Goal: Task Accomplishment & Management: Complete application form

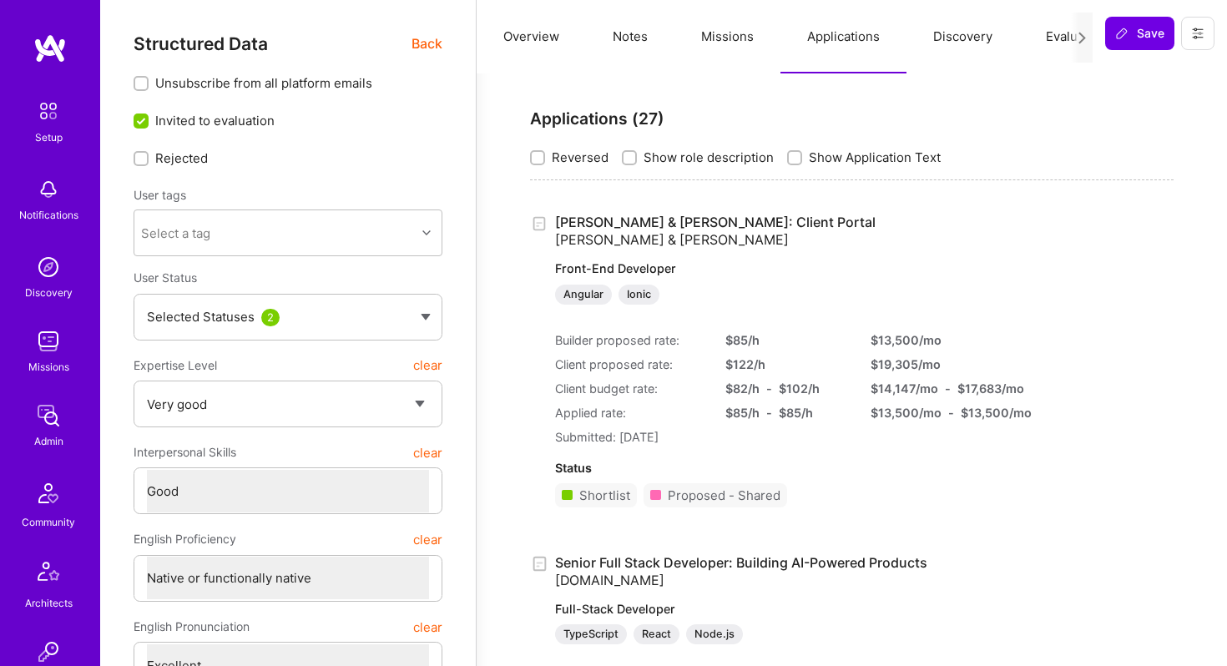
select select "5"
select select "4"
select select "7"
select select "US"
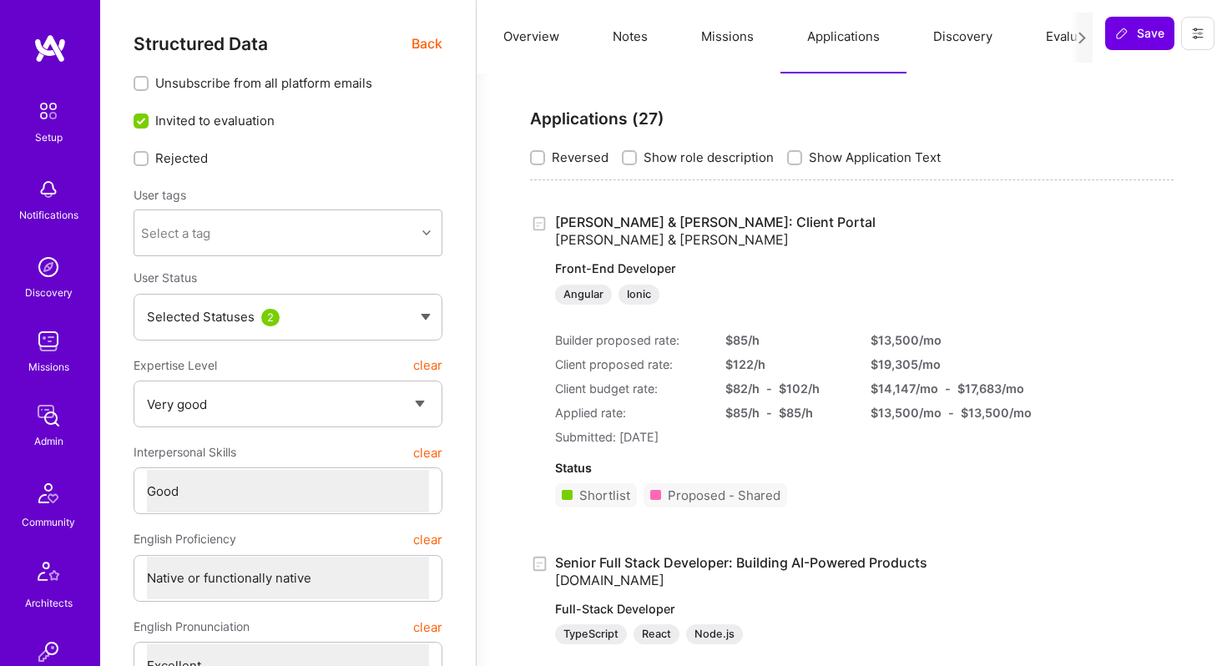
select select "Right Now"
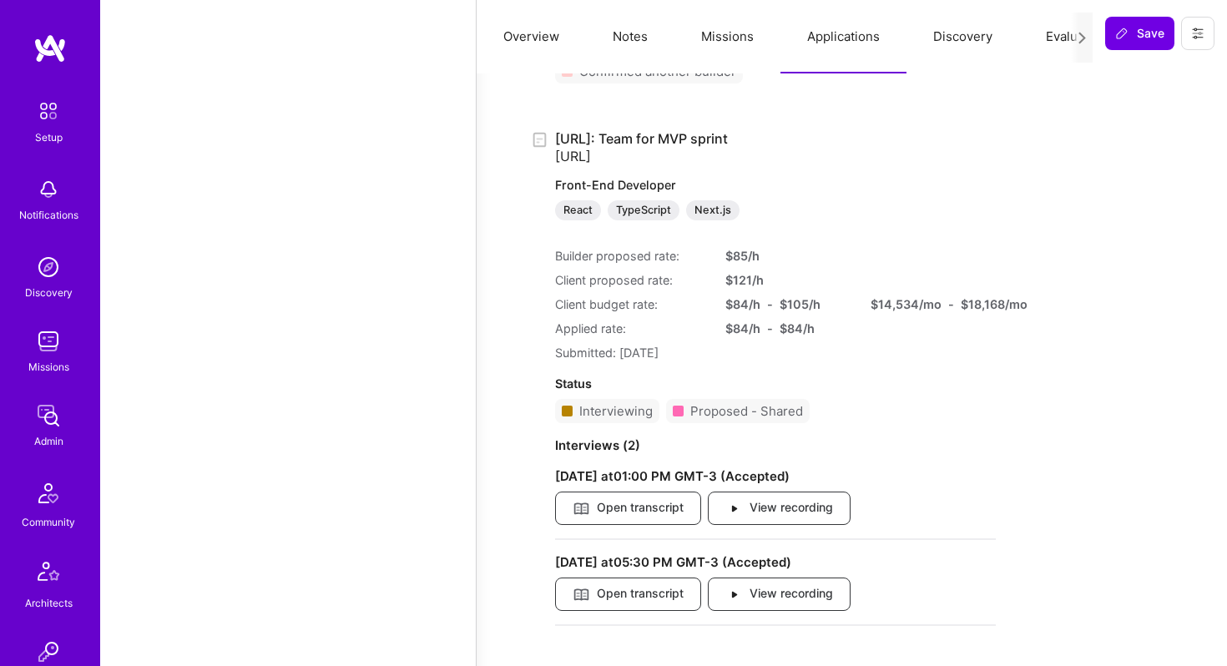
click at [48, 346] on img at bounding box center [48, 341] width 33 height 33
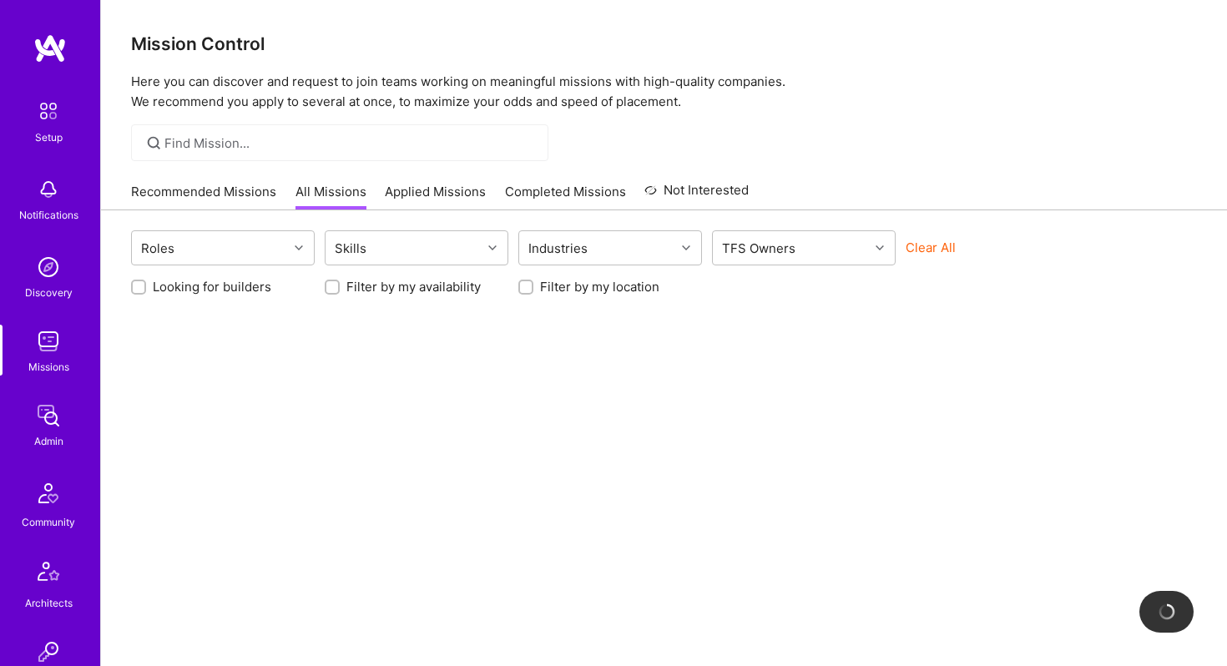
click at [42, 273] on img at bounding box center [48, 266] width 33 height 33
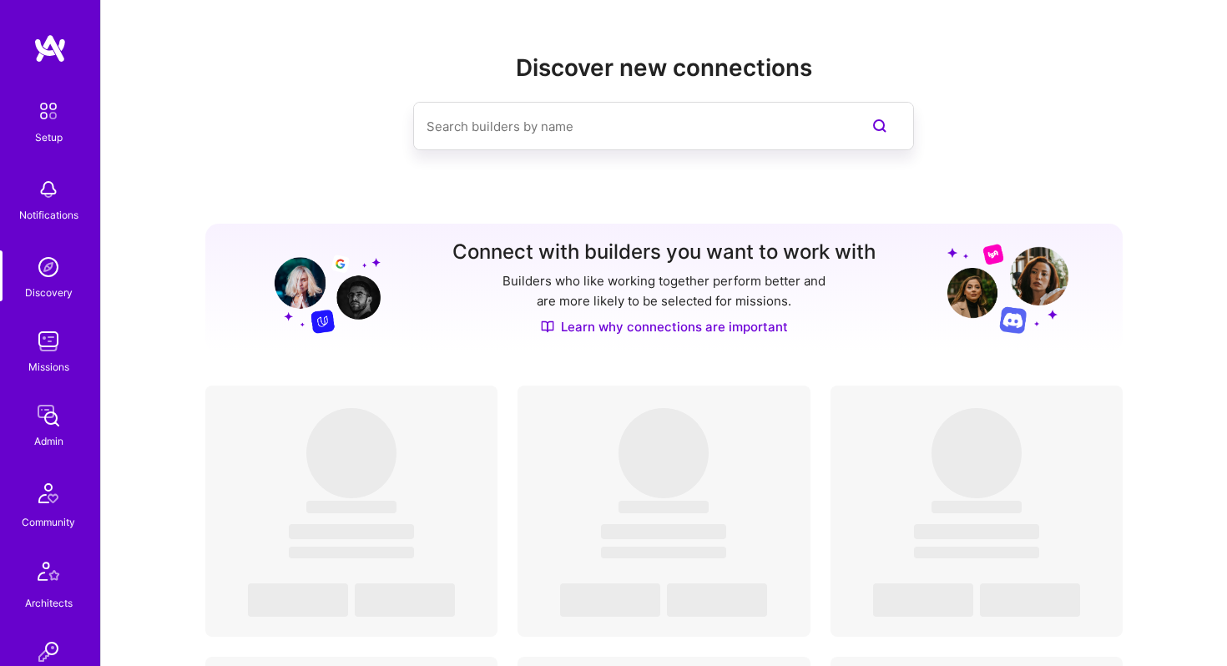
click at [44, 375] on div "Missions" at bounding box center [48, 367] width 41 height 18
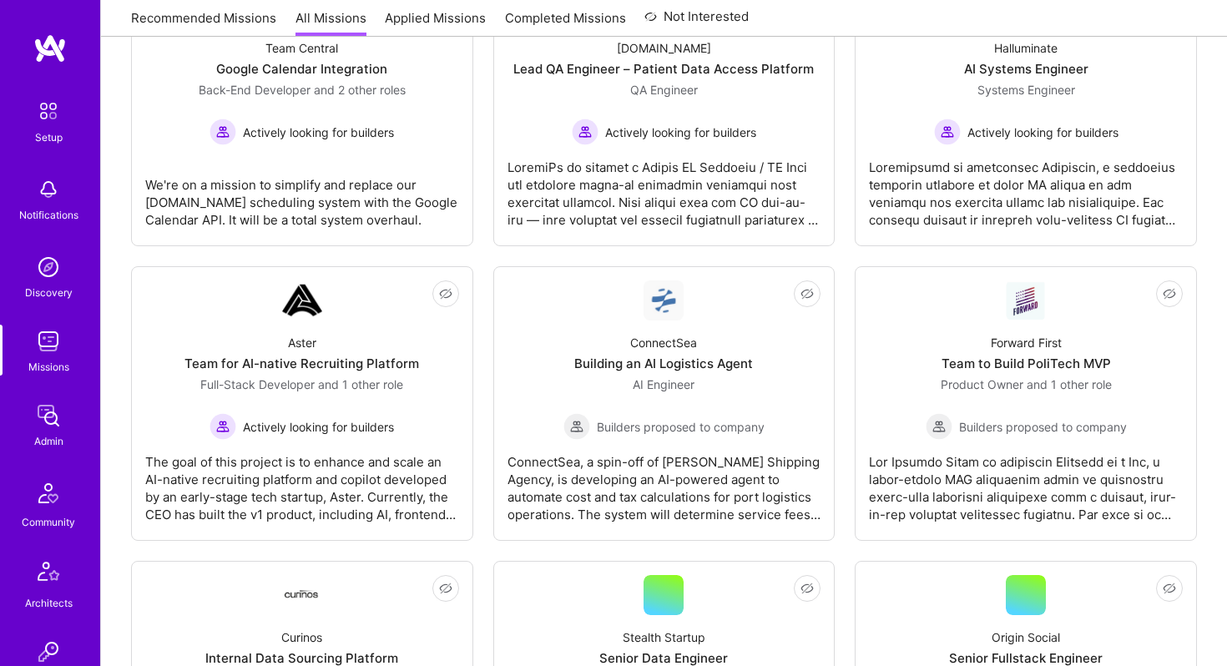
scroll to position [619, 0]
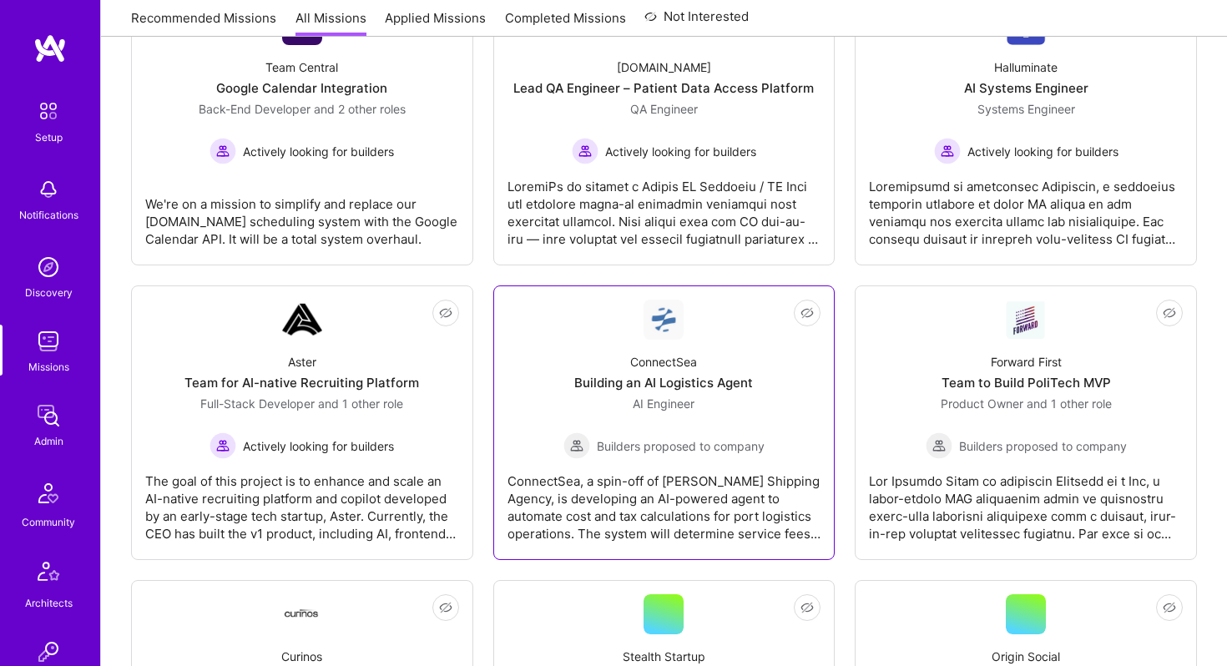
click at [593, 359] on div "ConnectSea Building an AI Logistics Agent AI Engineer Builders proposed to comp…" at bounding box center [665, 399] width 314 height 119
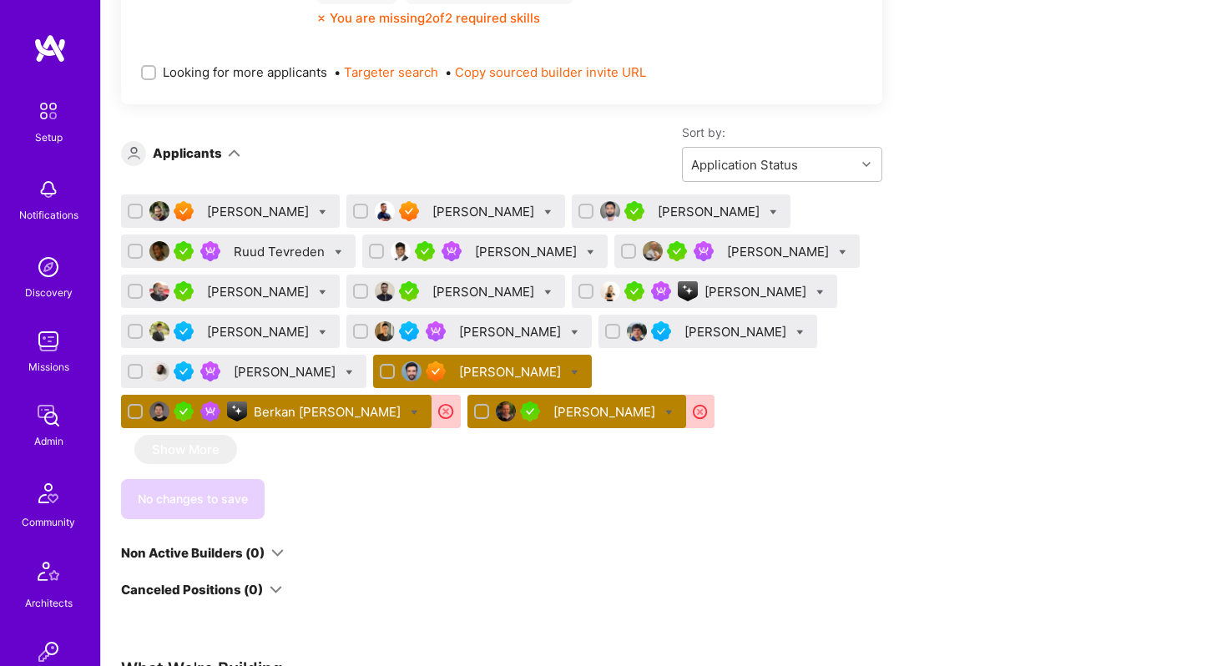
scroll to position [921, 0]
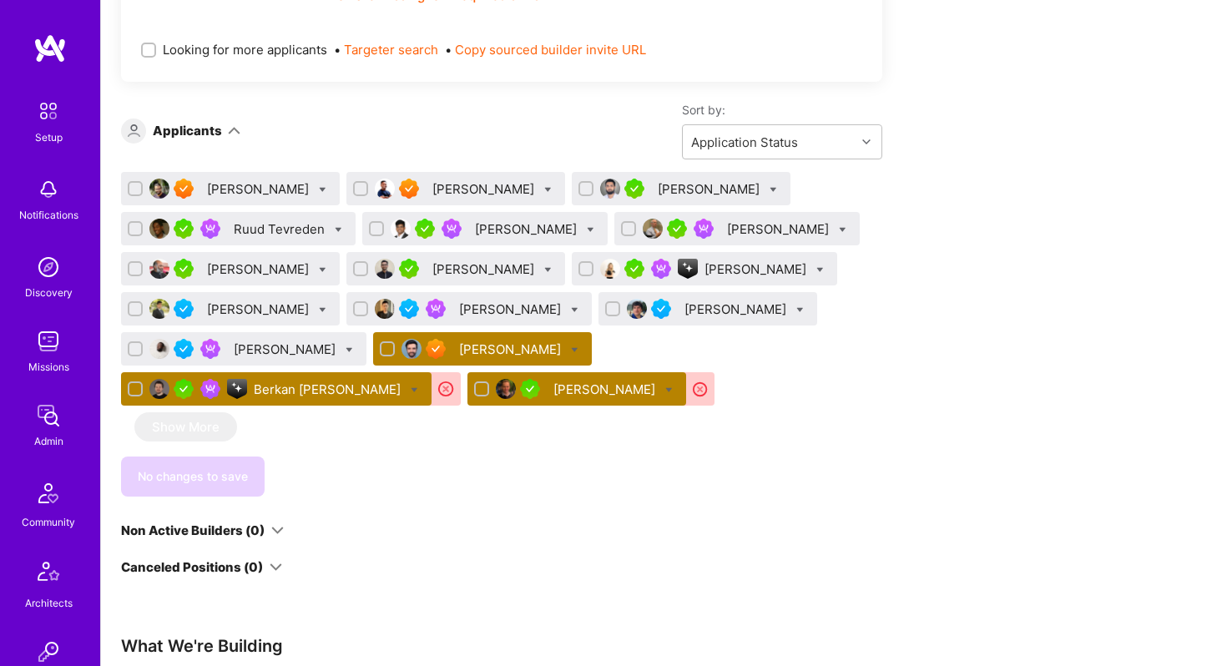
click at [553, 391] on div "[PERSON_NAME]" at bounding box center [605, 390] width 105 height 18
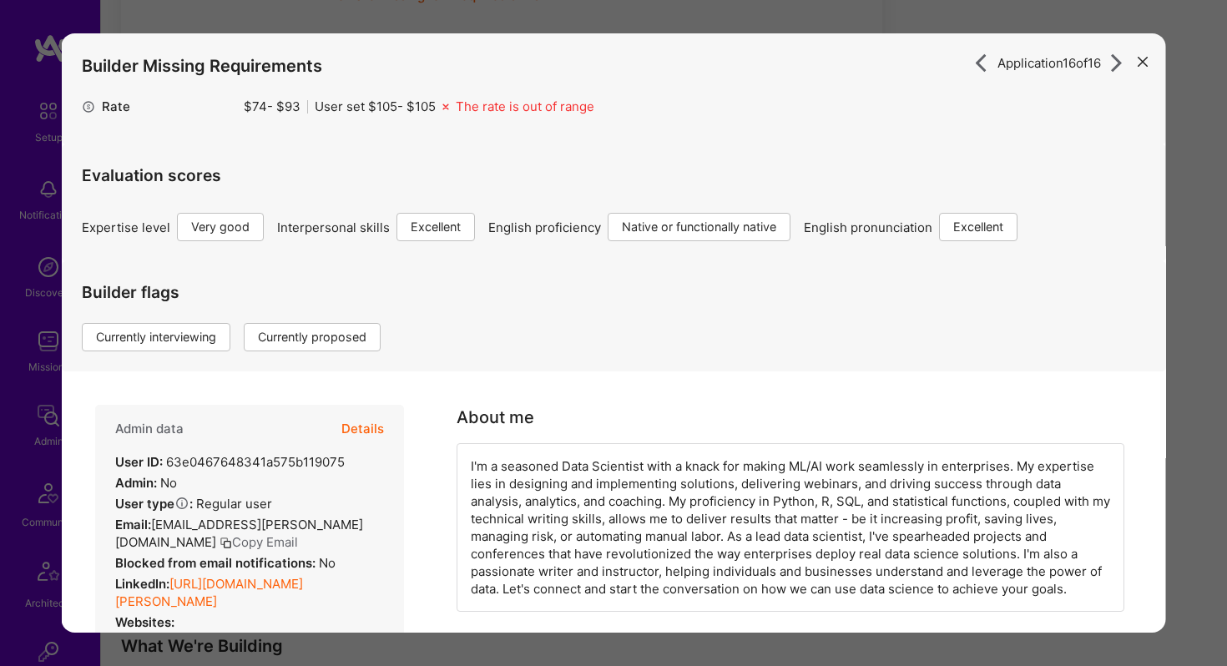
click at [368, 427] on button "Details" at bounding box center [362, 429] width 43 height 48
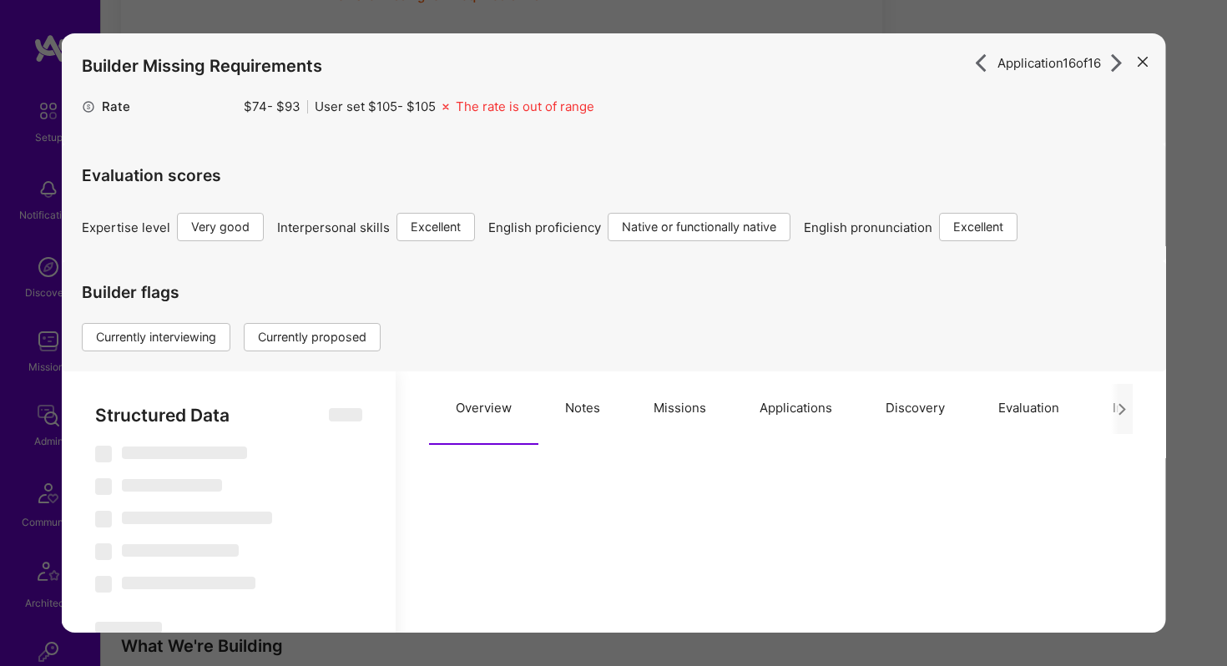
click at [699, 410] on button "Missions" at bounding box center [680, 407] width 106 height 73
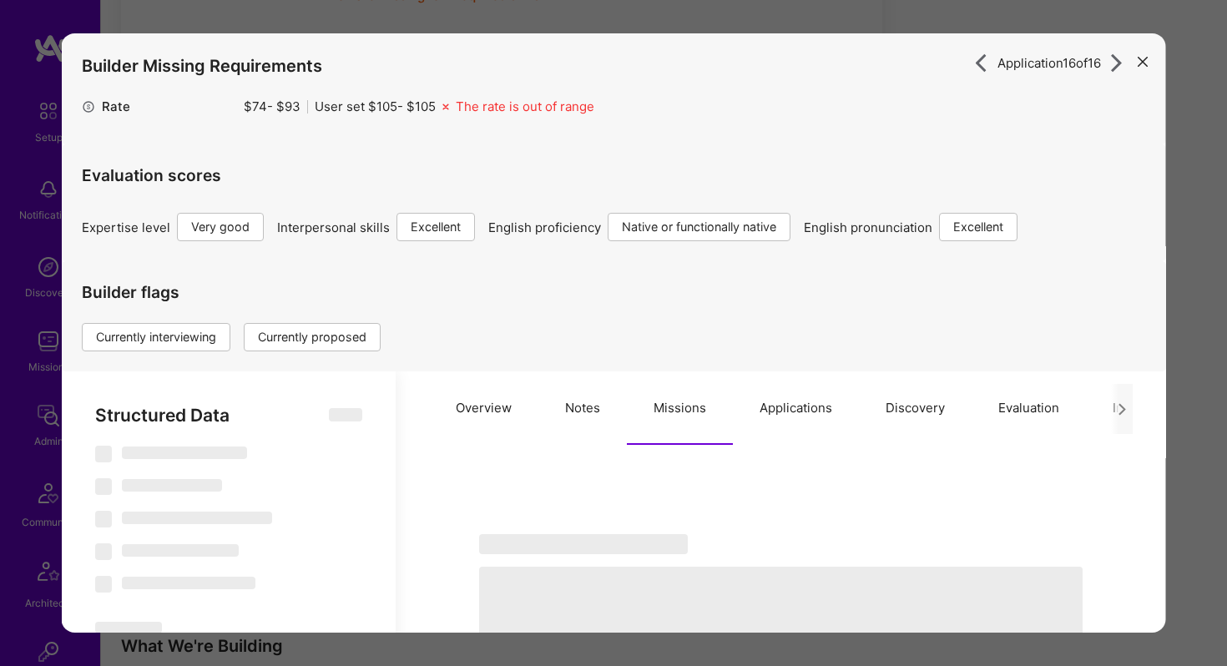
click at [792, 415] on button "Applications" at bounding box center [796, 407] width 126 height 73
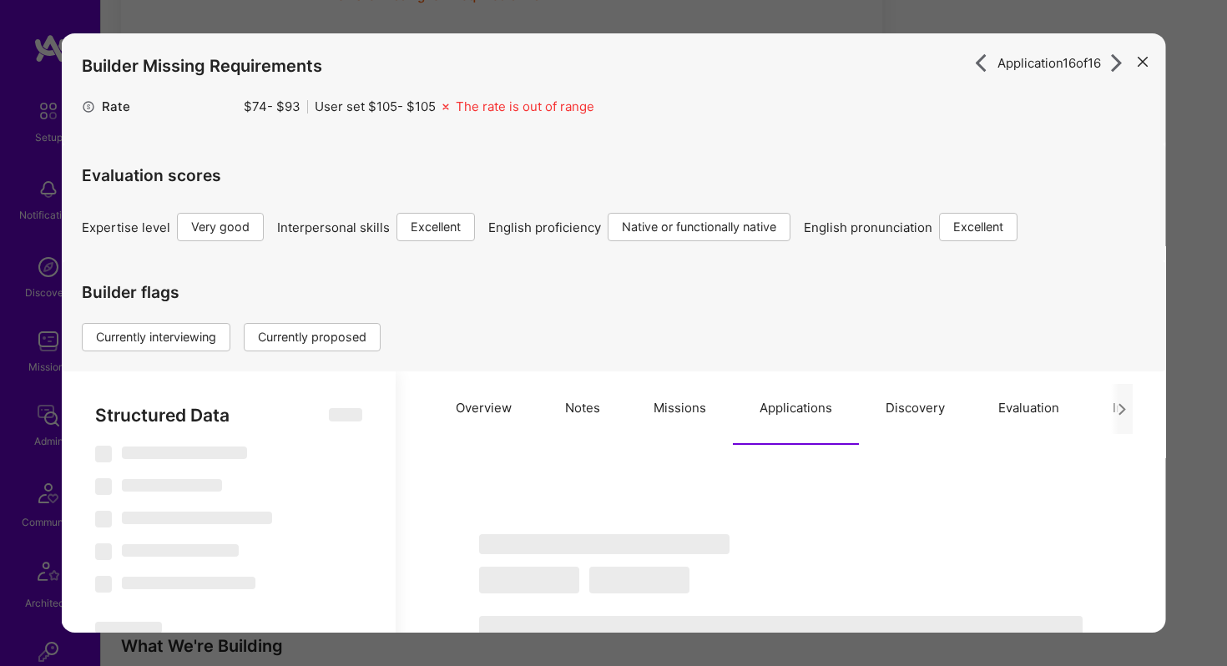
scroll to position [362, 0]
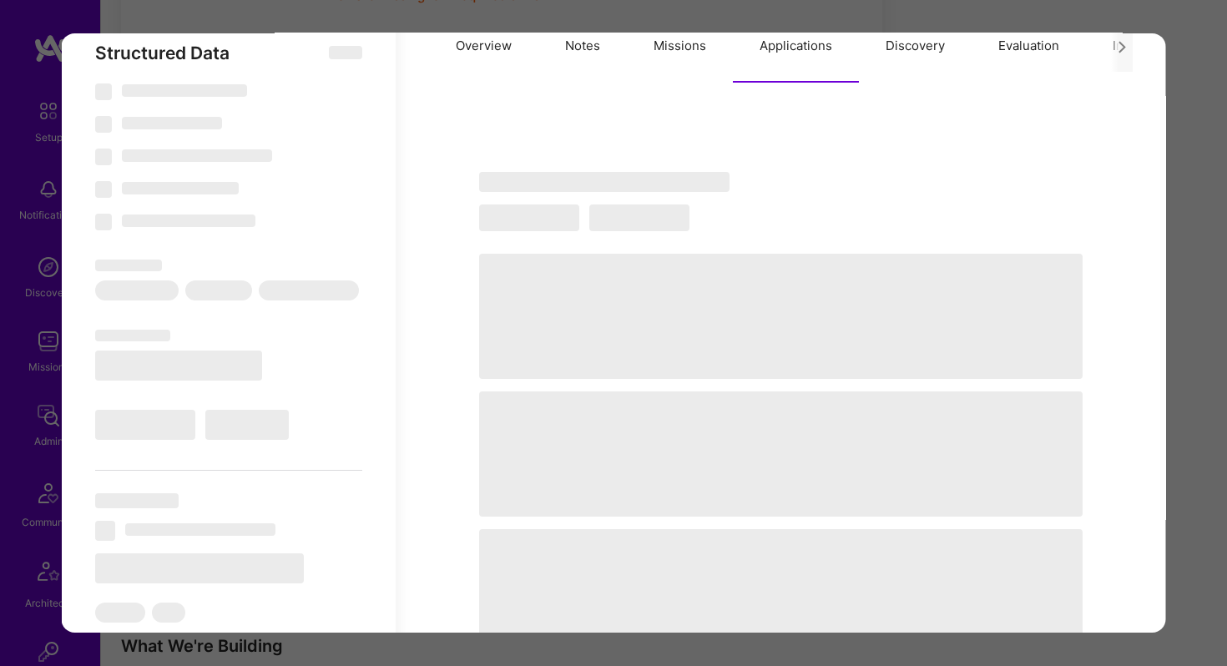
type textarea "x"
select select "Right Now"
select select "5"
select select "7"
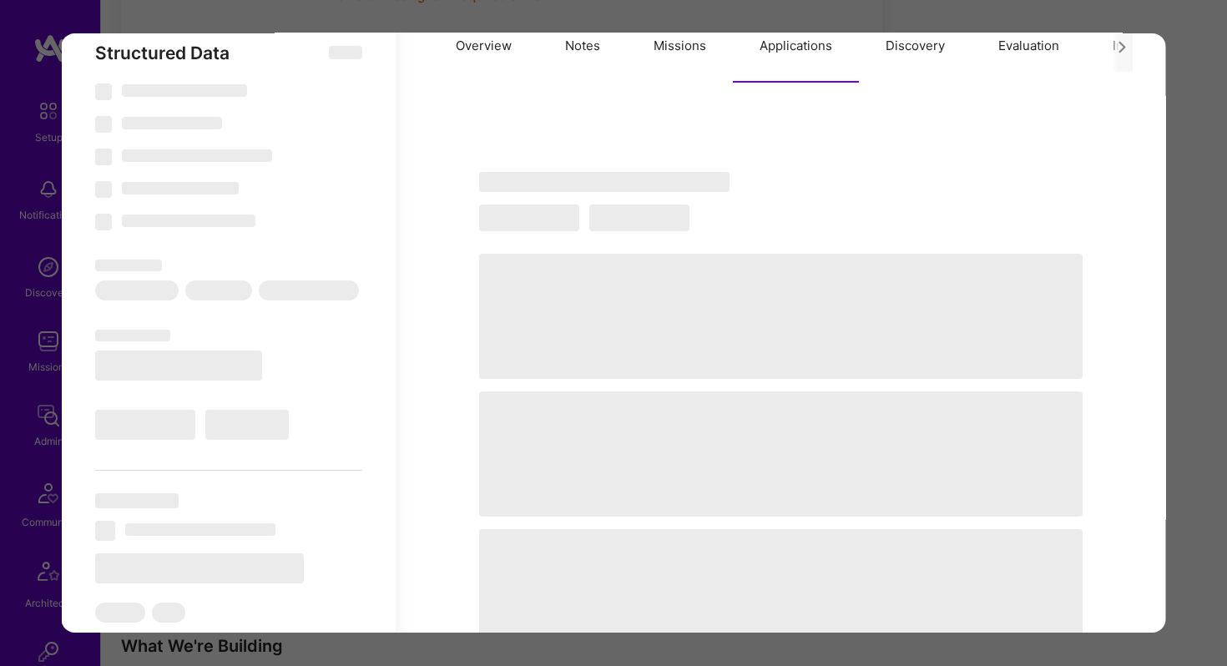
select select "7"
select select "AU"
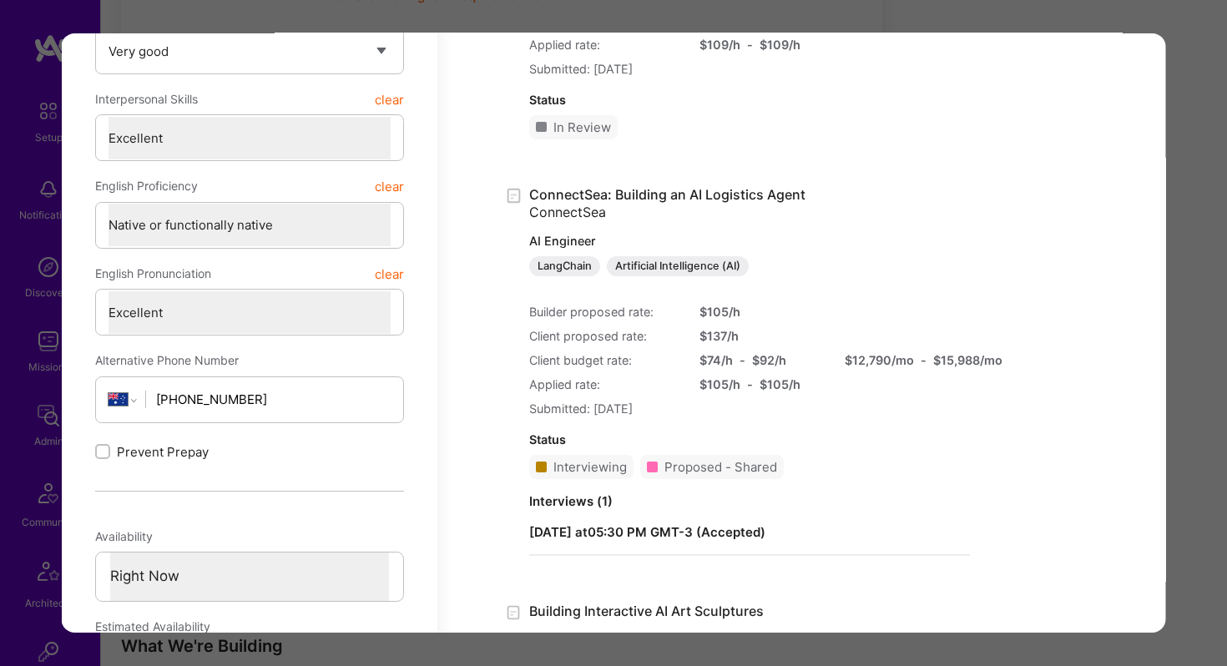
scroll to position [738, 0]
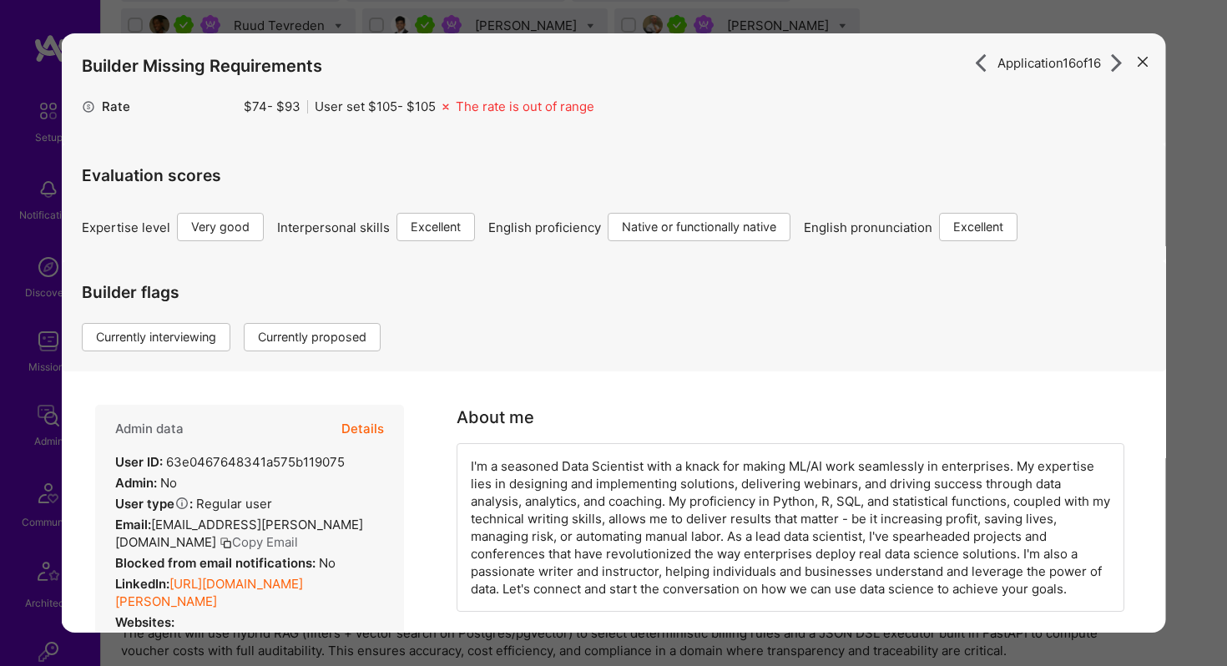
click at [356, 418] on button "Details" at bounding box center [362, 429] width 43 height 48
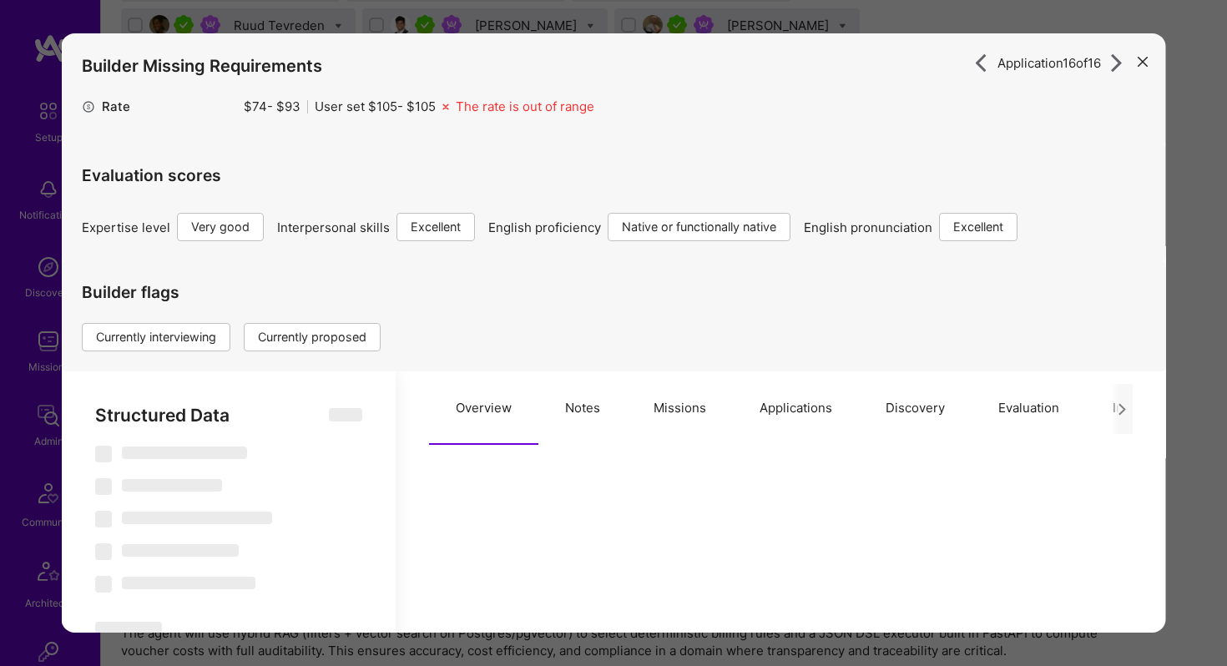
select select "Right Now"
select select "5"
select select "7"
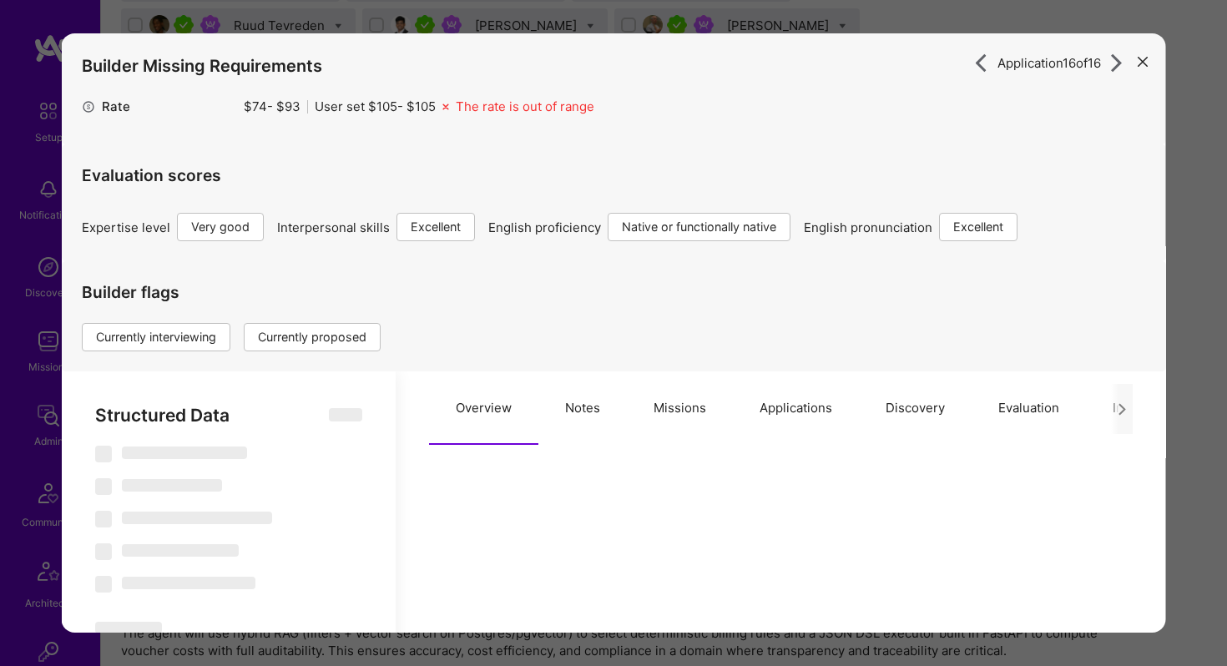
select select "AU"
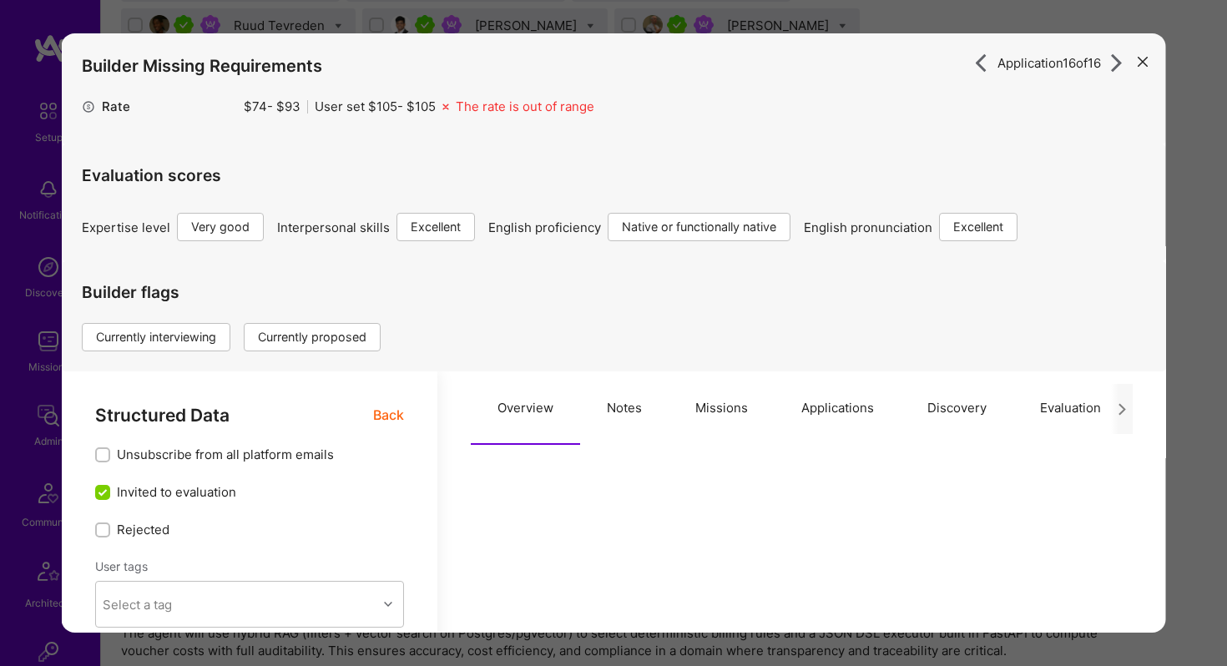
click at [812, 412] on button "Applications" at bounding box center [838, 407] width 126 height 73
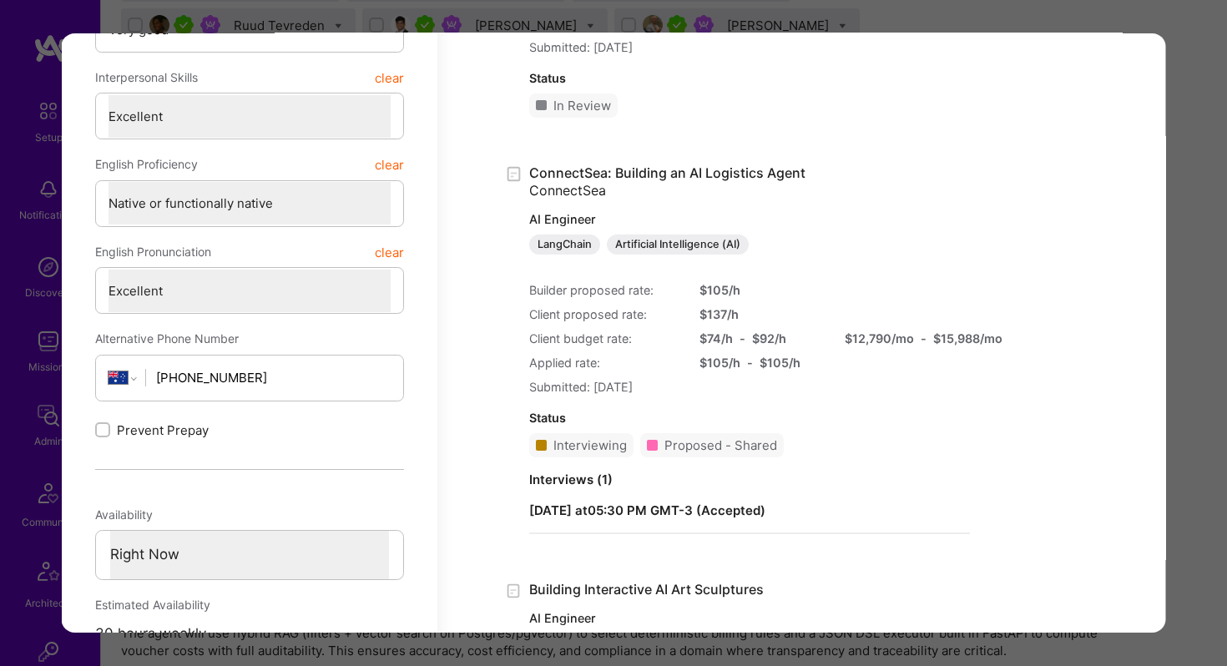
scroll to position [748, 0]
click at [1173, 38] on div "Application 16 of 16 Builder Missing Requirements Rate $ 74 - $ 93 User set $ 1…" at bounding box center [613, 333] width 1227 height 666
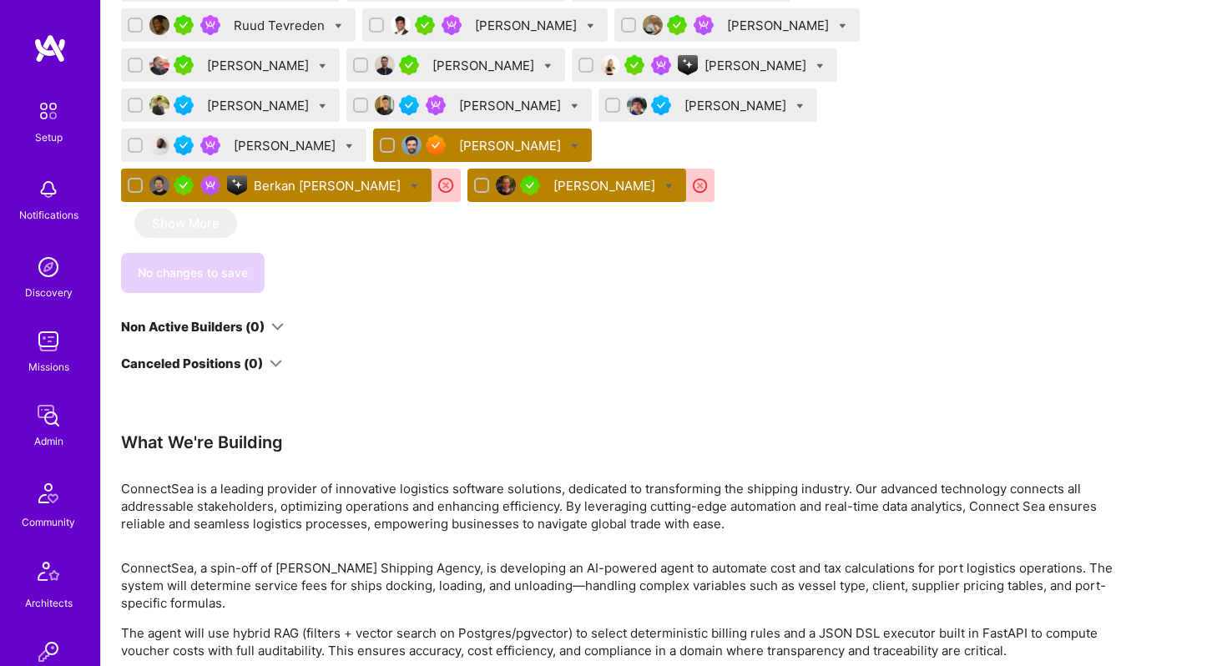
click at [319, 185] on div "Berkan [PERSON_NAME]" at bounding box center [329, 186] width 150 height 18
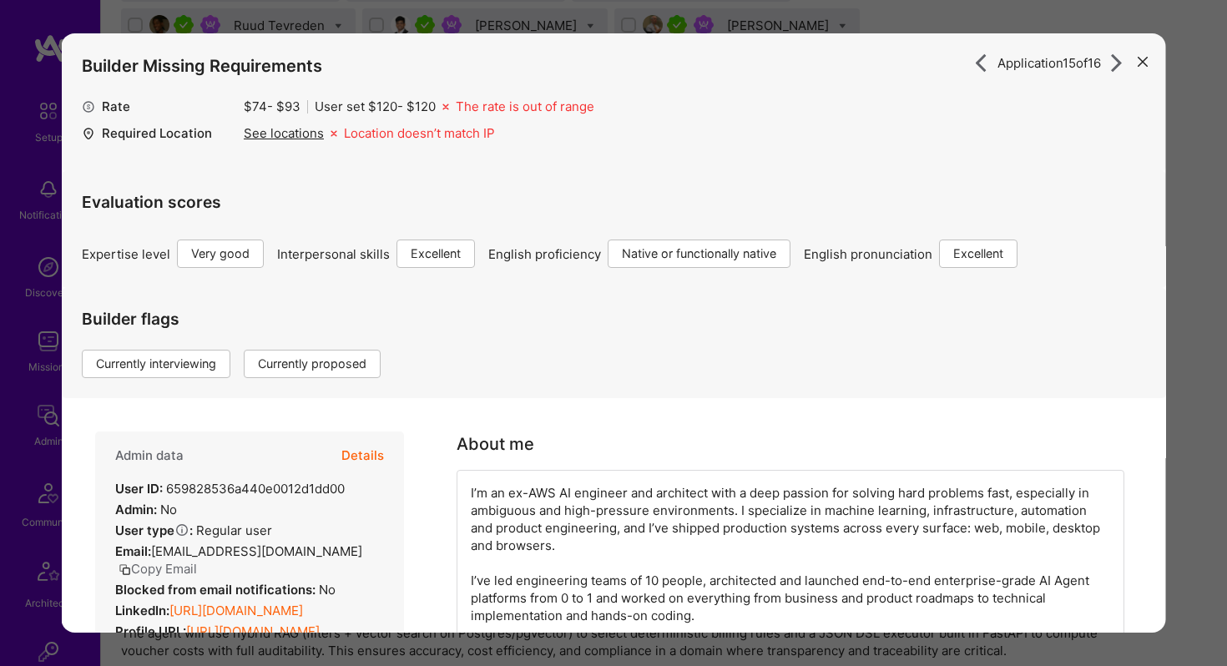
click at [365, 454] on button "Details" at bounding box center [362, 456] width 43 height 48
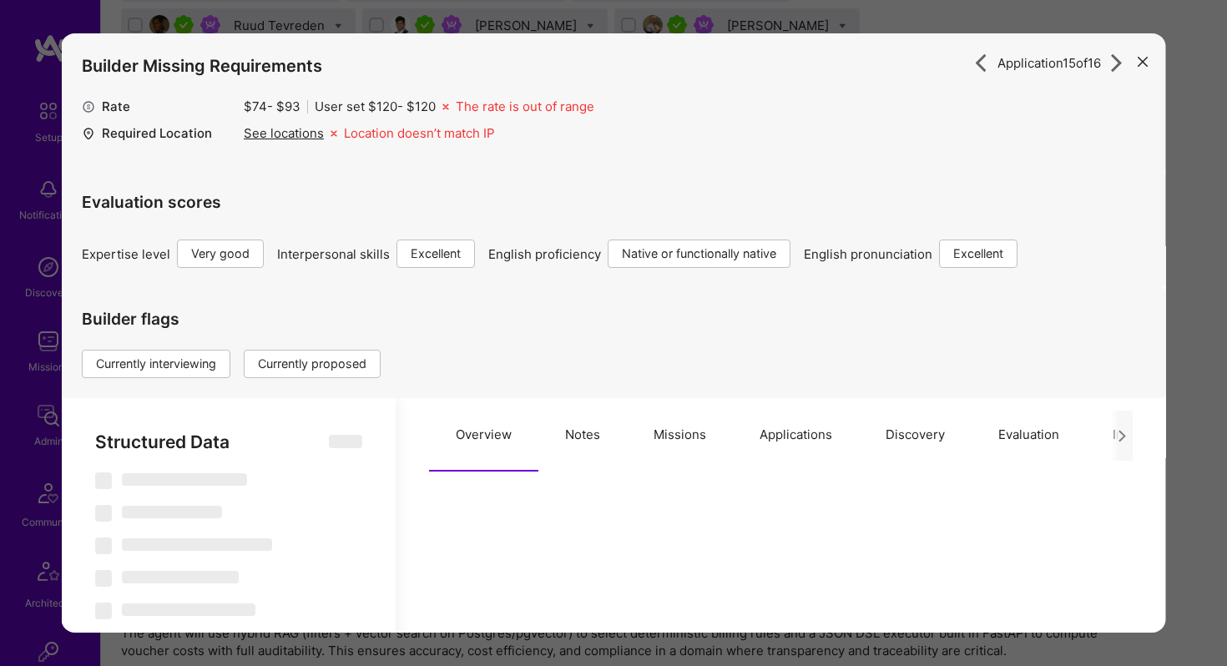
click at [781, 432] on button "Applications" at bounding box center [796, 434] width 126 height 73
type textarea "x"
select select "Right Now"
select select "5"
select select "7"
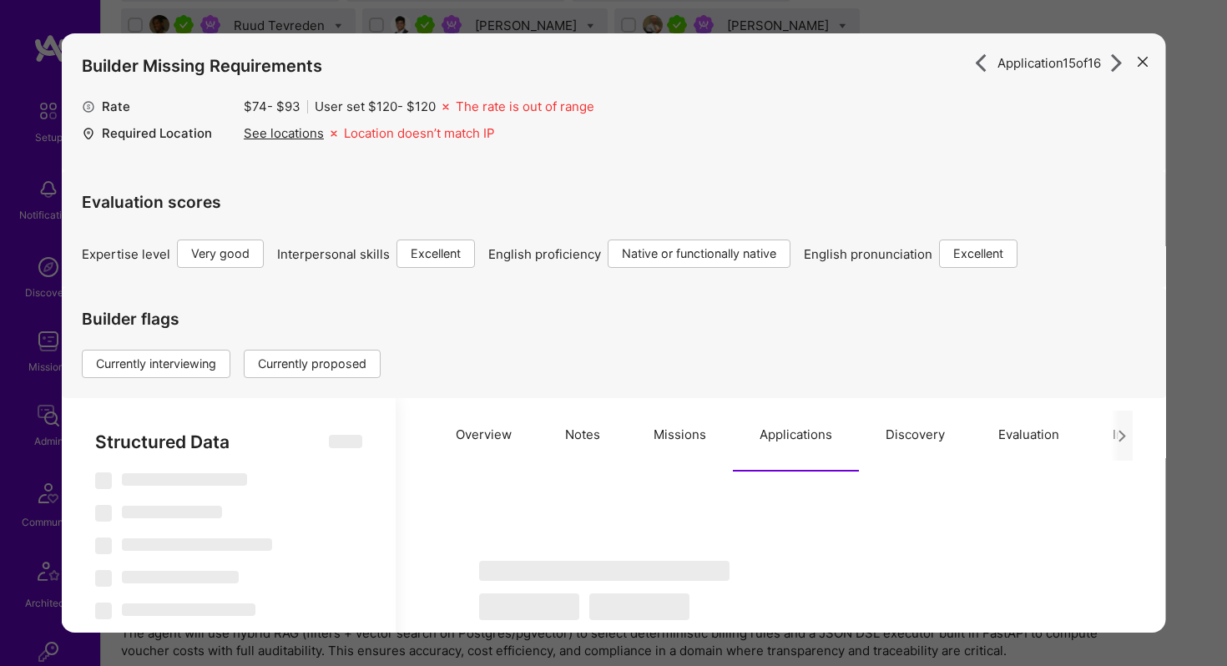
select select "7"
select select "US"
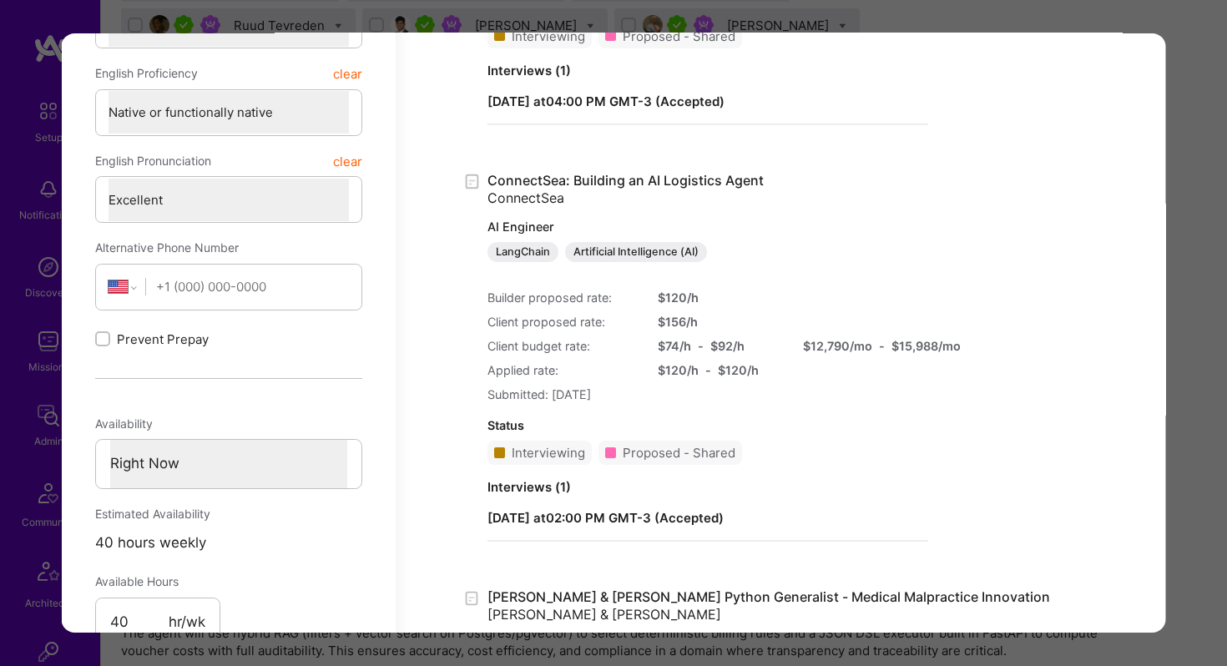
scroll to position [917, 0]
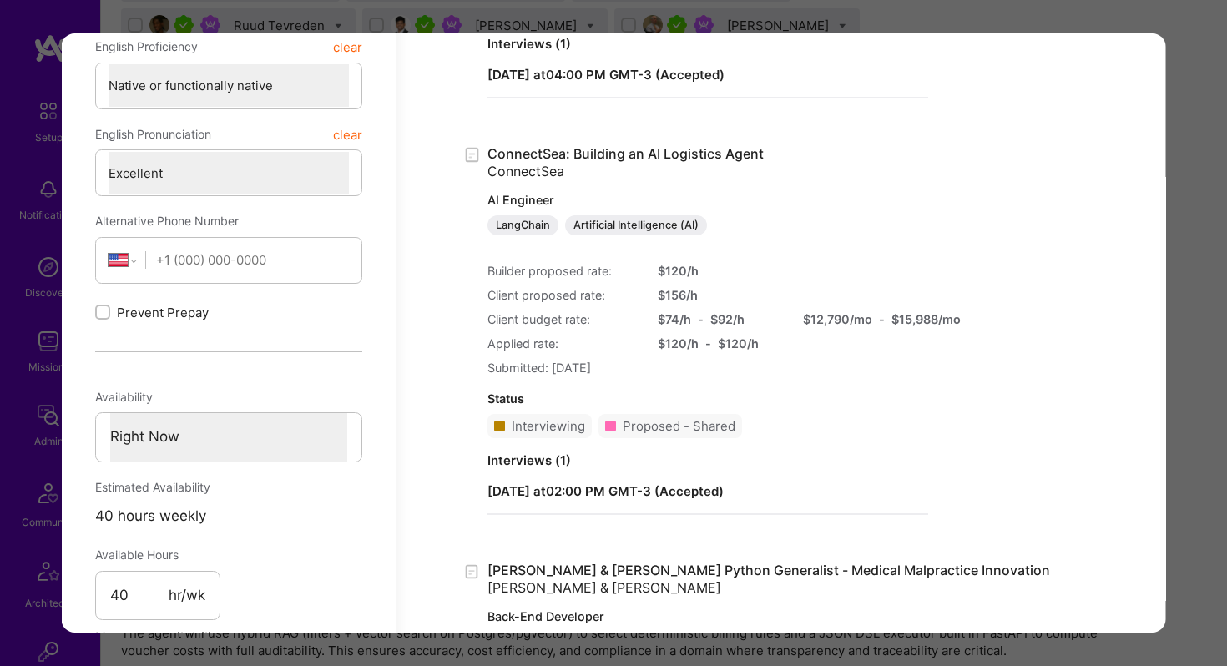
click at [826, 25] on div "Application 15 of 16 Builder Missing Requirements Rate $ 74 - $ 93 User set $ 1…" at bounding box center [613, 333] width 1227 height 666
